Goal: Check status

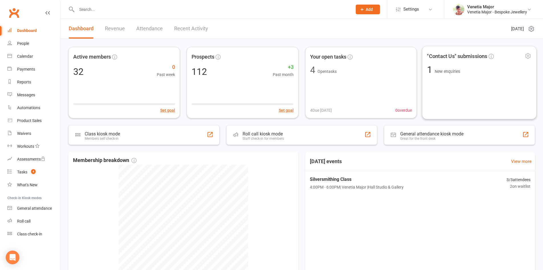
click at [485, 72] on span "1 New enquiries" at bounding box center [479, 69] width 105 height 9
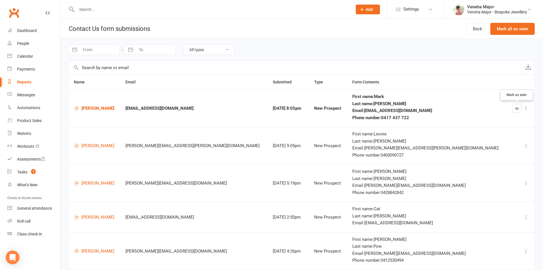
click at [517, 107] on icon "button" at bounding box center [517, 108] width 4 height 4
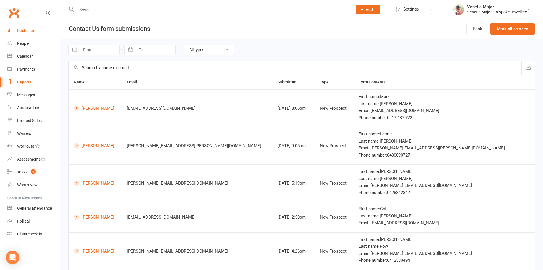
drag, startPoint x: 25, startPoint y: 32, endPoint x: 22, endPoint y: 31, distance: 2.9
click at [24, 32] on div "Dashboard" at bounding box center [27, 30] width 20 height 5
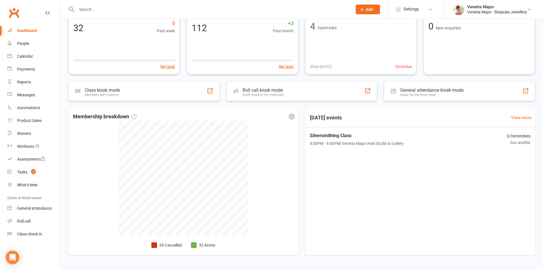
scroll to position [30, 0]
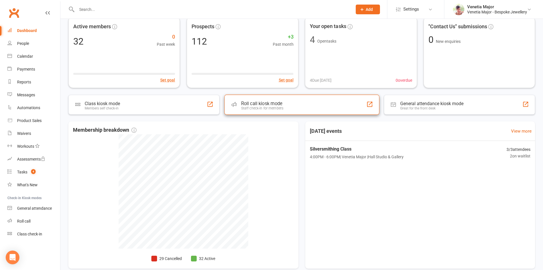
click at [266, 108] on div "Staff check-in for members" at bounding box center [262, 108] width 43 height 4
